Goal: Information Seeking & Learning: Find specific page/section

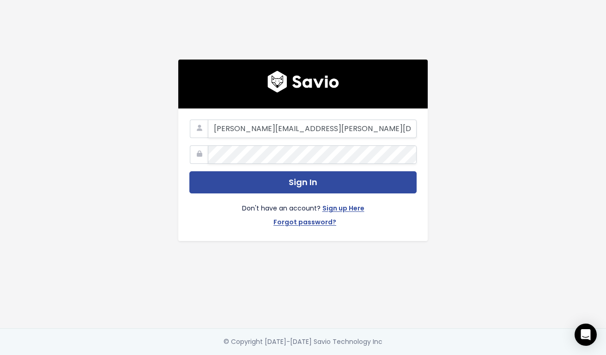
type input "kate.younkin@motion.io"
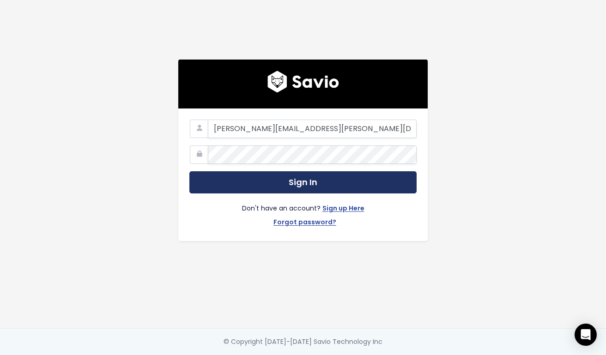
click at [290, 180] on button "Sign In" at bounding box center [303, 182] width 227 height 23
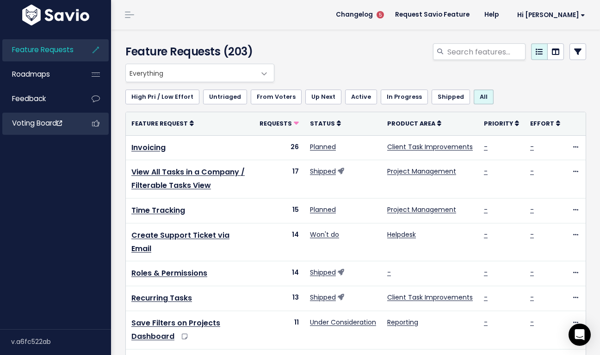
click at [34, 121] on span "Voting Board" at bounding box center [37, 123] width 50 height 10
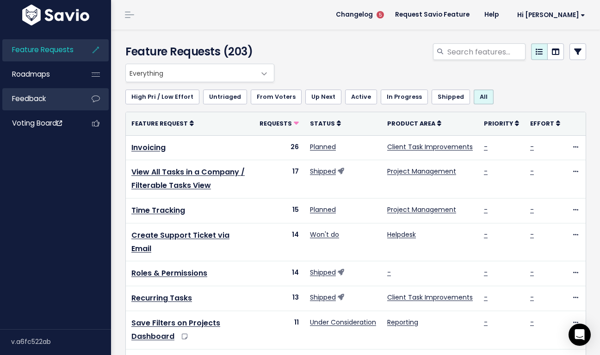
click at [50, 98] on link "Feedback" at bounding box center [39, 98] width 74 height 21
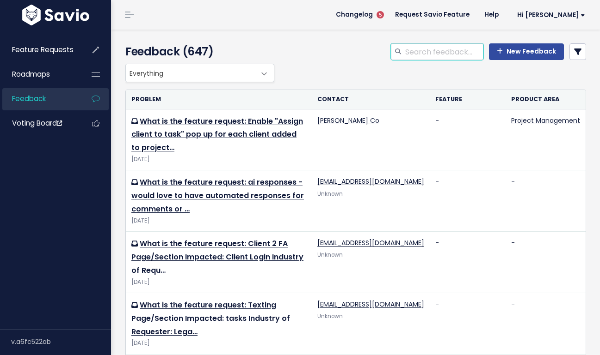
click at [433, 51] on input "search" at bounding box center [443, 51] width 79 height 17
type input "[PERSON_NAME]"
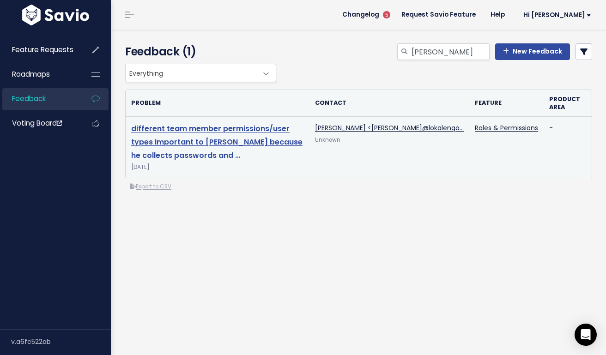
click at [264, 141] on link "different team member permissions/user types Important to [PERSON_NAME] because…" at bounding box center [216, 141] width 171 height 37
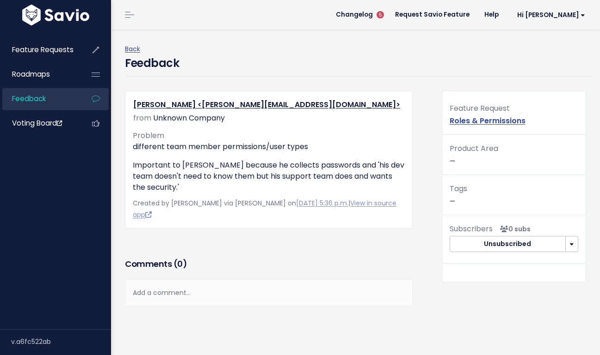
click at [63, 97] on link "Feedback" at bounding box center [39, 98] width 74 height 21
